Goal: Use online tool/utility: Utilize a website feature to perform a specific function

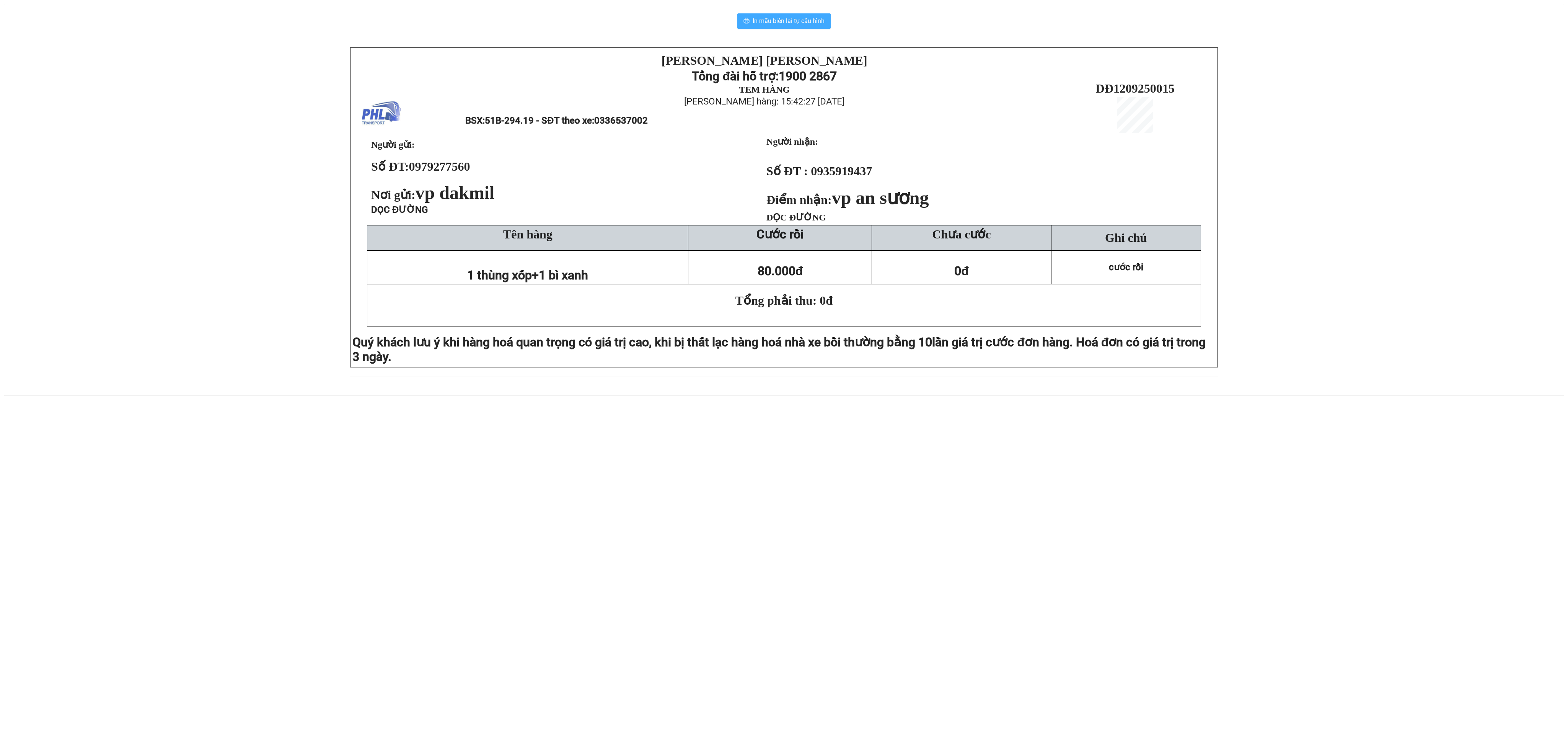
click at [766, 19] on span "In mẫu biên lai tự cấu hình" at bounding box center [788, 21] width 72 height 10
click at [775, 19] on span "In mẫu biên lai tự cấu hình" at bounding box center [788, 21] width 72 height 10
